Goal: Navigation & Orientation: Find specific page/section

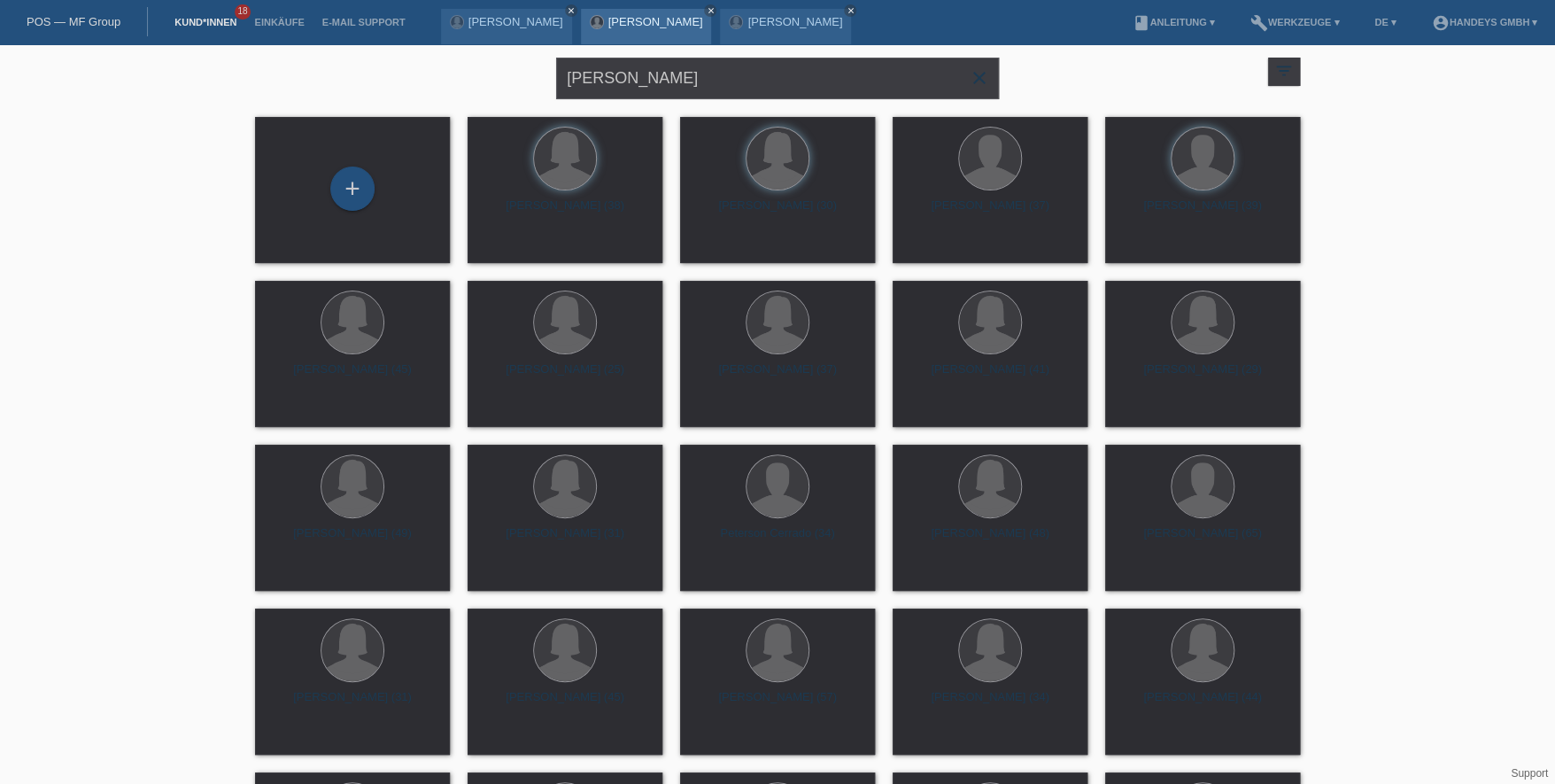
click at [712, 13] on div "Hatus Davi Oliveira Peters close" at bounding box center [646, 26] width 131 height 36
click at [712, 12] on div "Hatus Davi Oliveira Peters close" at bounding box center [646, 26] width 131 height 36
click at [703, 15] on link "[PERSON_NAME]" at bounding box center [655, 22] width 95 height 13
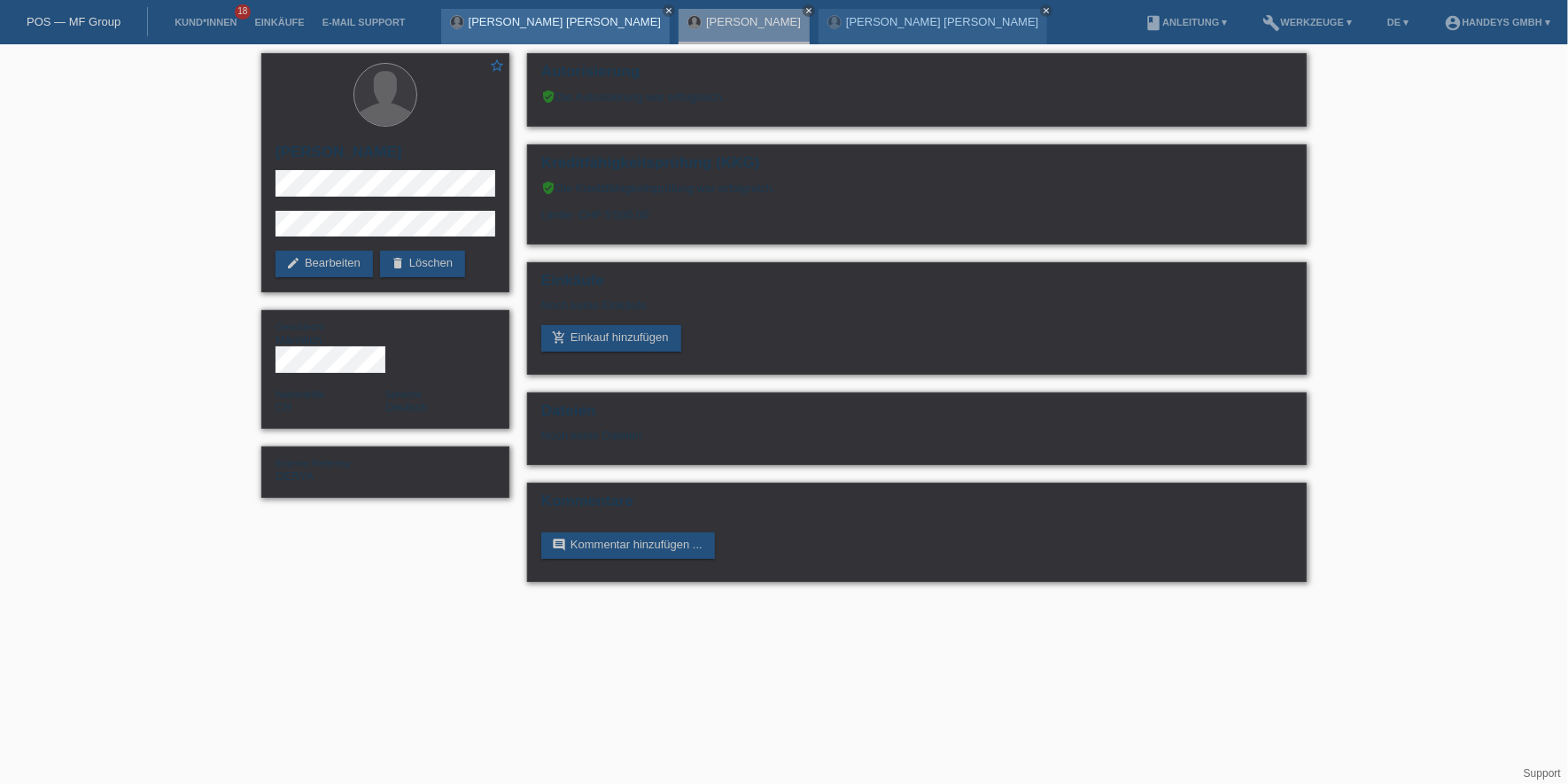
click at [548, 26] on link "[PERSON_NAME] [PERSON_NAME]" at bounding box center [564, 22] width 192 height 13
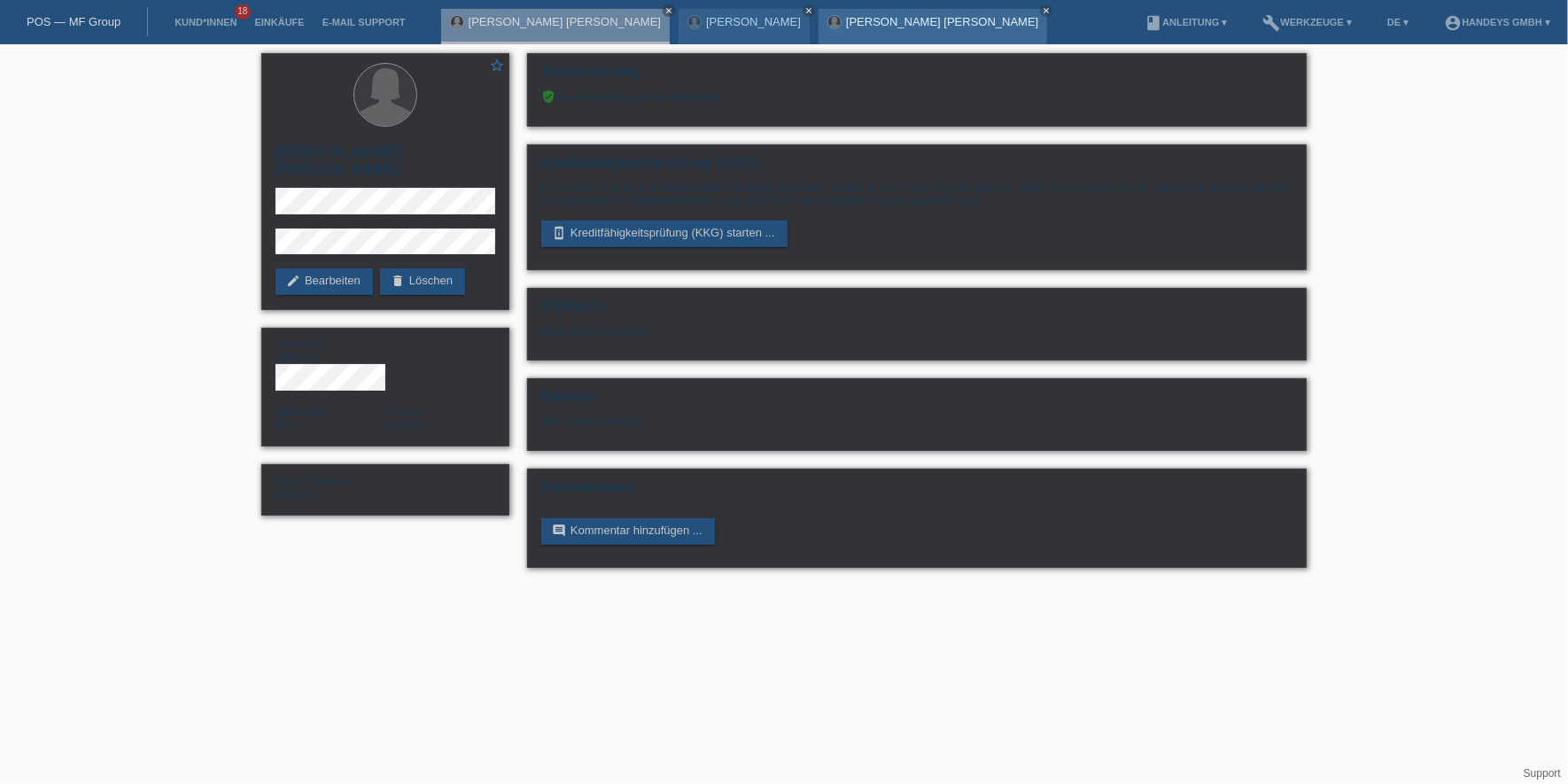
click at [864, 19] on link "[PERSON_NAME] [PERSON_NAME]" at bounding box center [942, 22] width 192 height 13
